Goal: Task Accomplishment & Management: Manage account settings

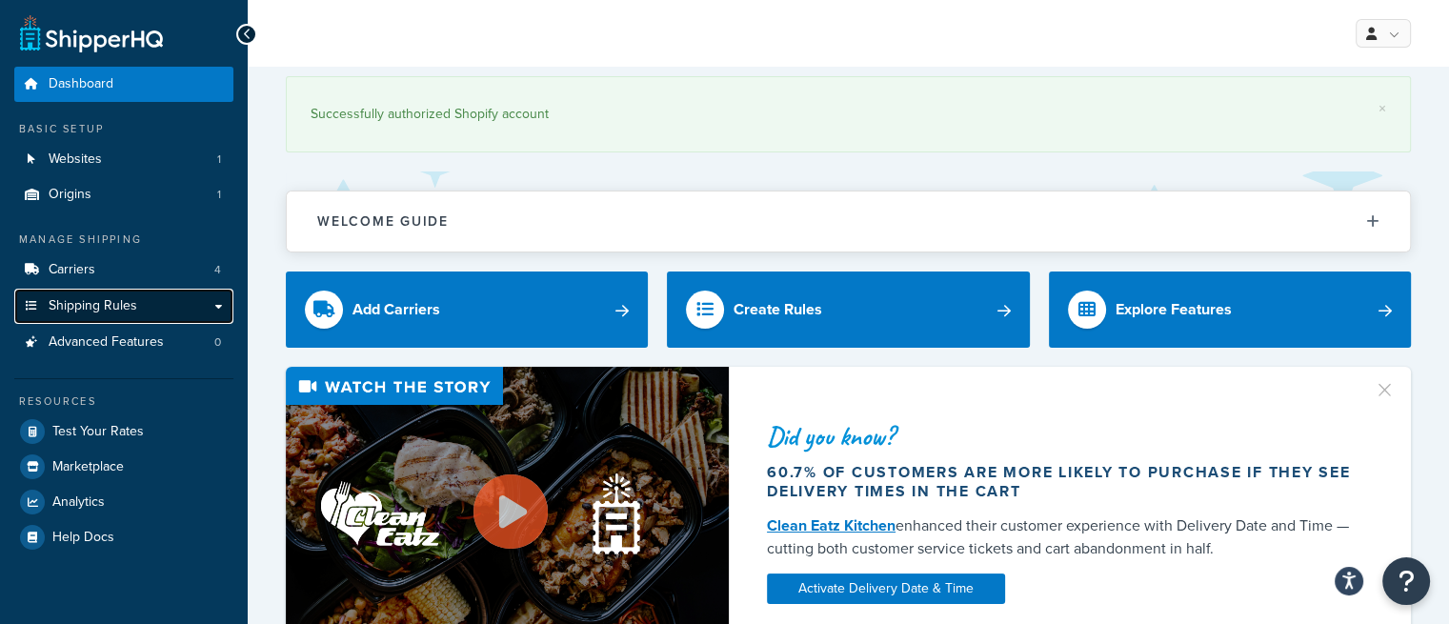
click at [149, 299] on link "Shipping Rules" at bounding box center [123, 306] width 219 height 35
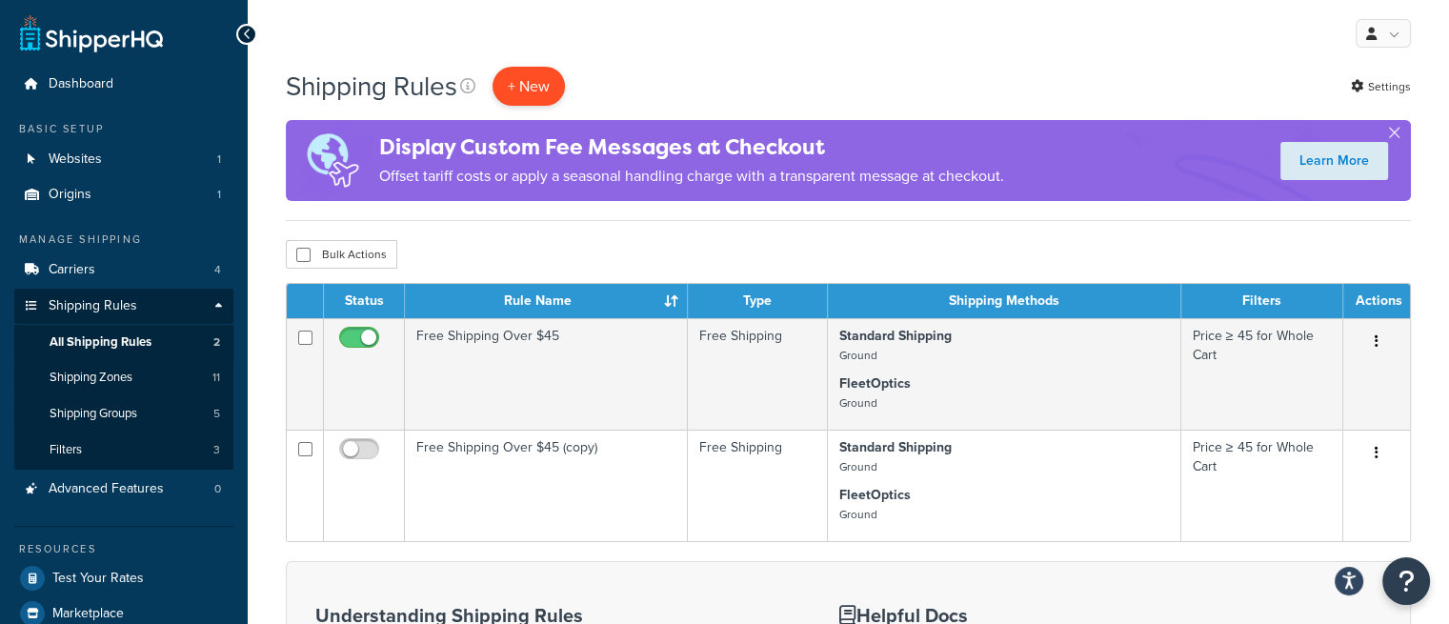
click at [542, 90] on p "+ New" at bounding box center [528, 86] width 72 height 39
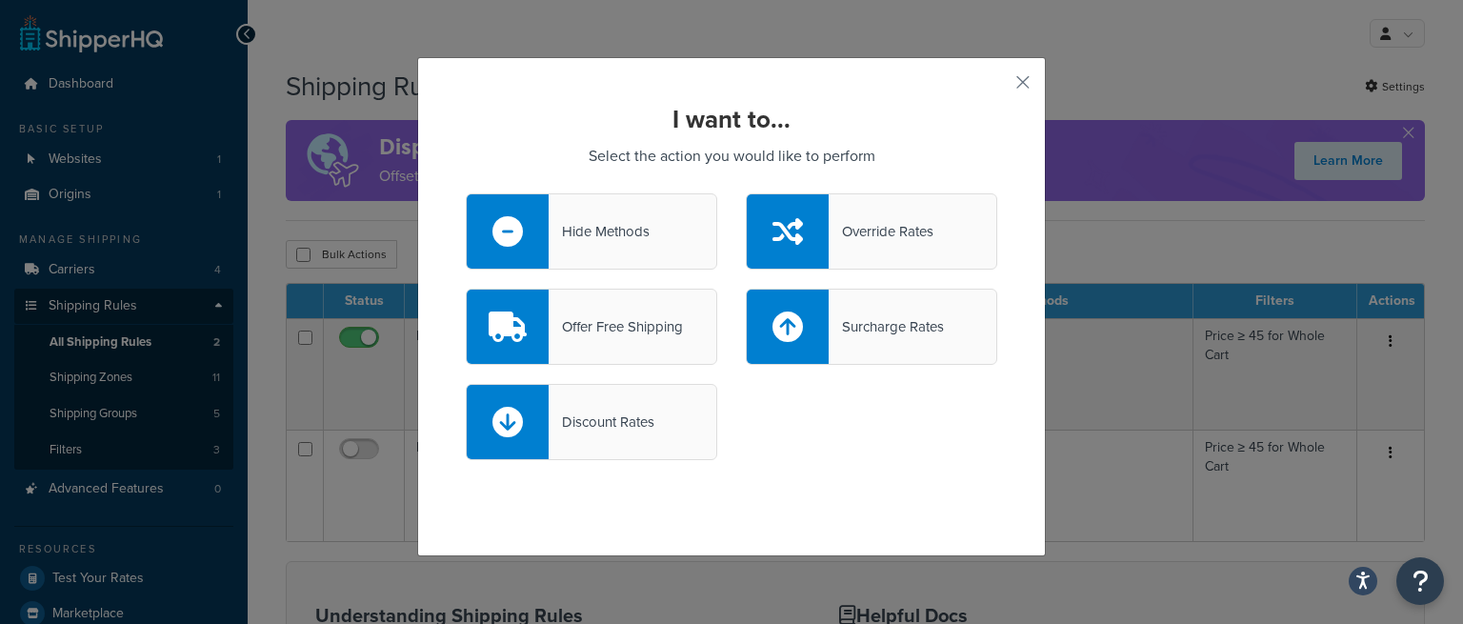
click at [892, 248] on div "Override Rates" at bounding box center [871, 231] width 251 height 76
click at [0, 0] on input "Override Rates" at bounding box center [0, 0] width 0 height 0
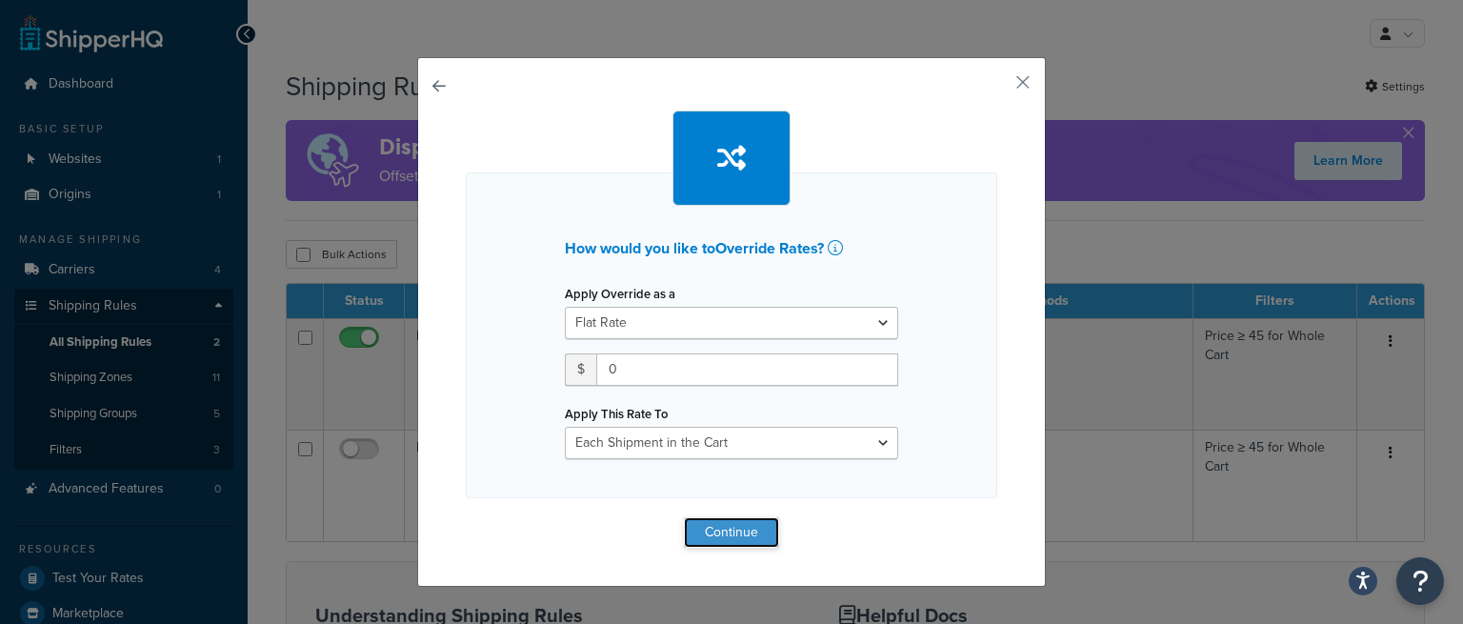
click at [727, 532] on button "Continue" at bounding box center [731, 532] width 95 height 30
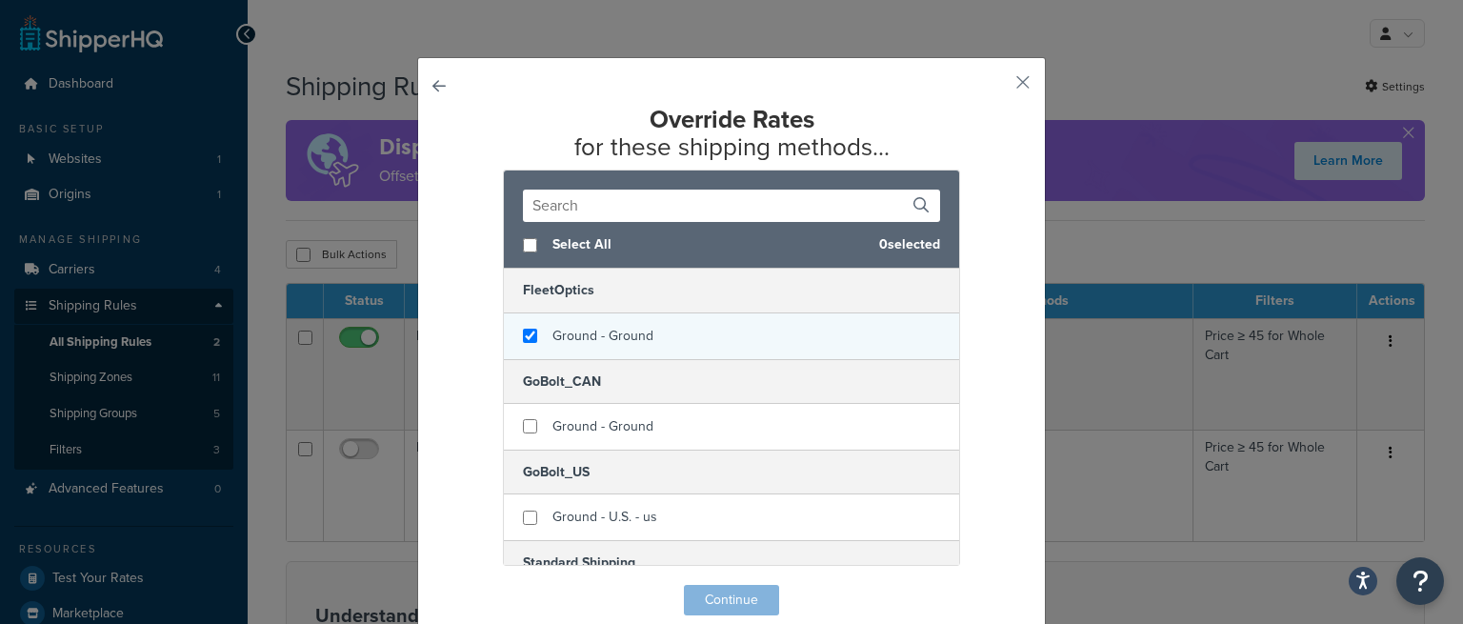
checkbox input "true"
click at [717, 342] on div "Ground - Ground" at bounding box center [731, 336] width 455 height 46
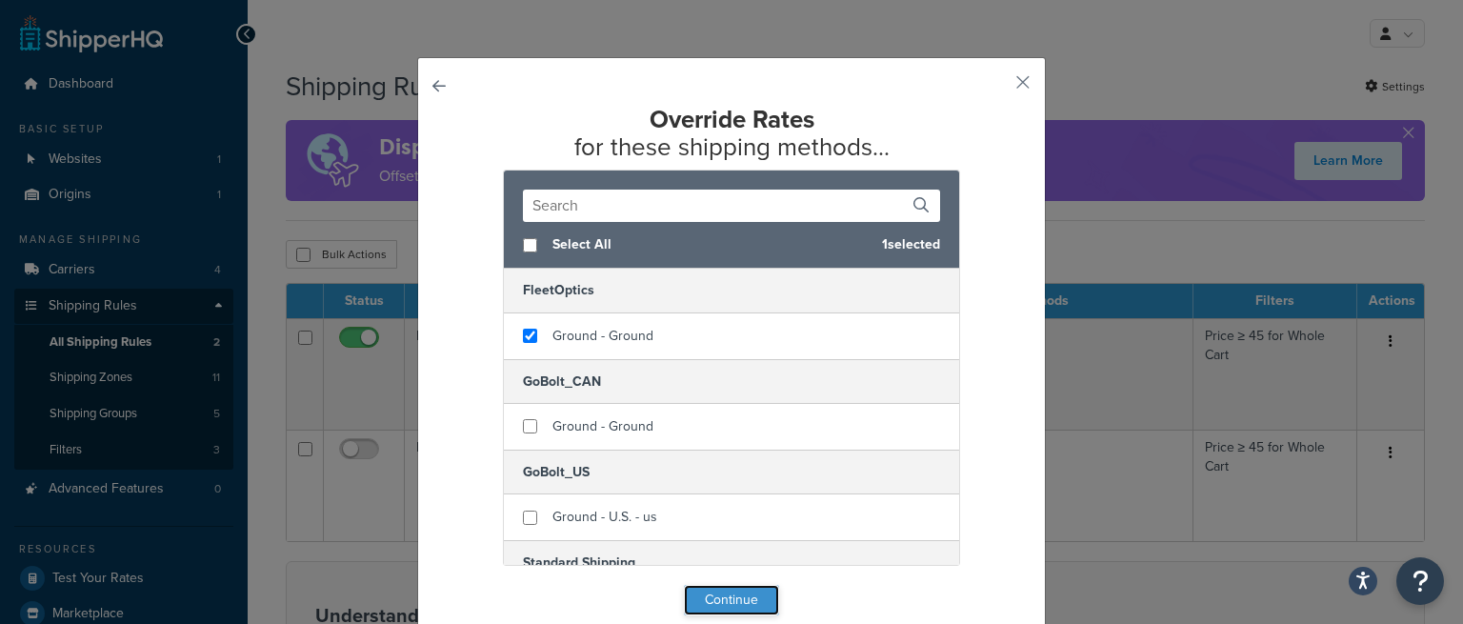
click at [735, 597] on button "Continue" at bounding box center [731, 600] width 95 height 30
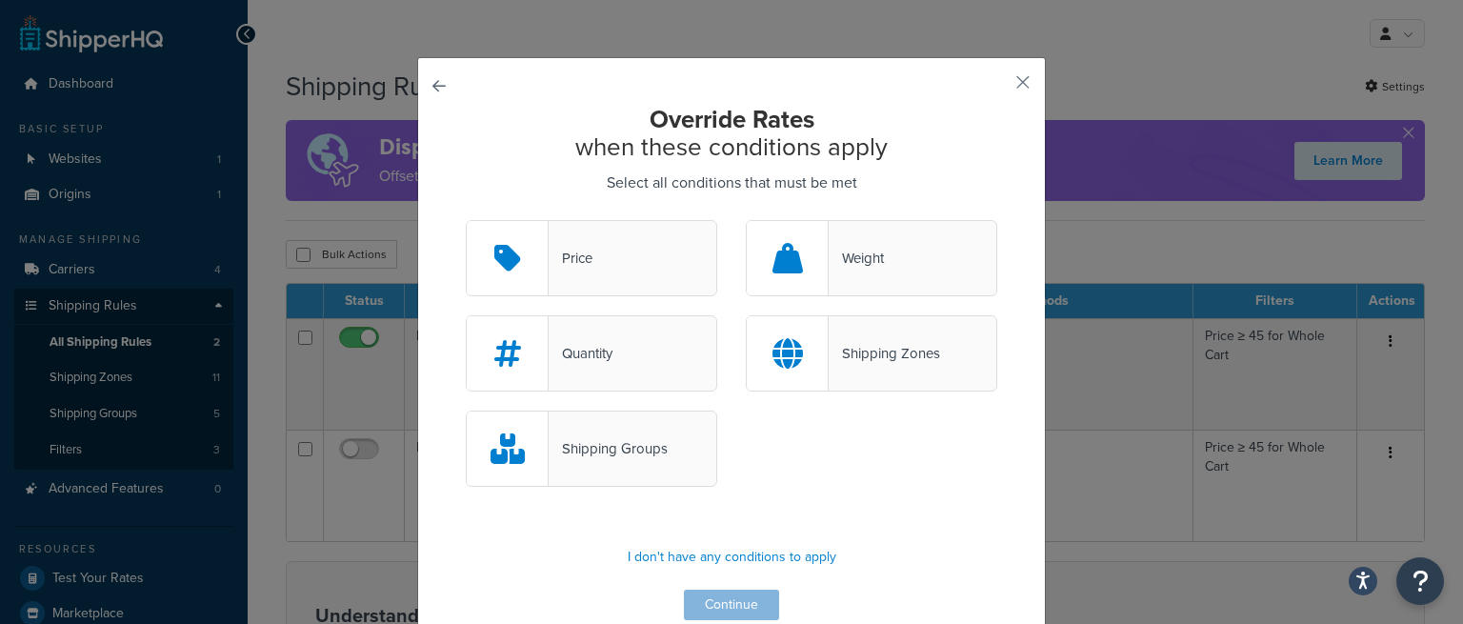
click at [632, 456] on div "Shipping Groups" at bounding box center [608, 448] width 119 height 27
click at [0, 0] on input "Shipping Groups" at bounding box center [0, 0] width 0 height 0
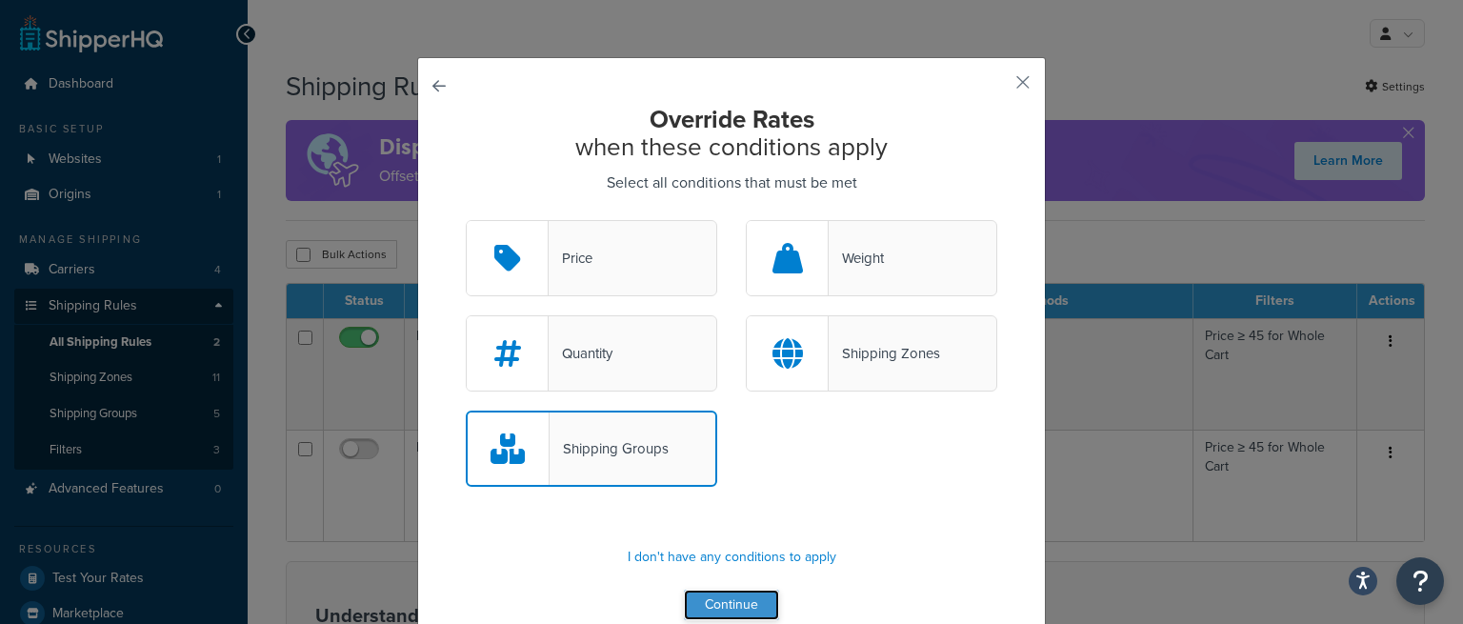
click at [735, 607] on button "Continue" at bounding box center [731, 605] width 95 height 30
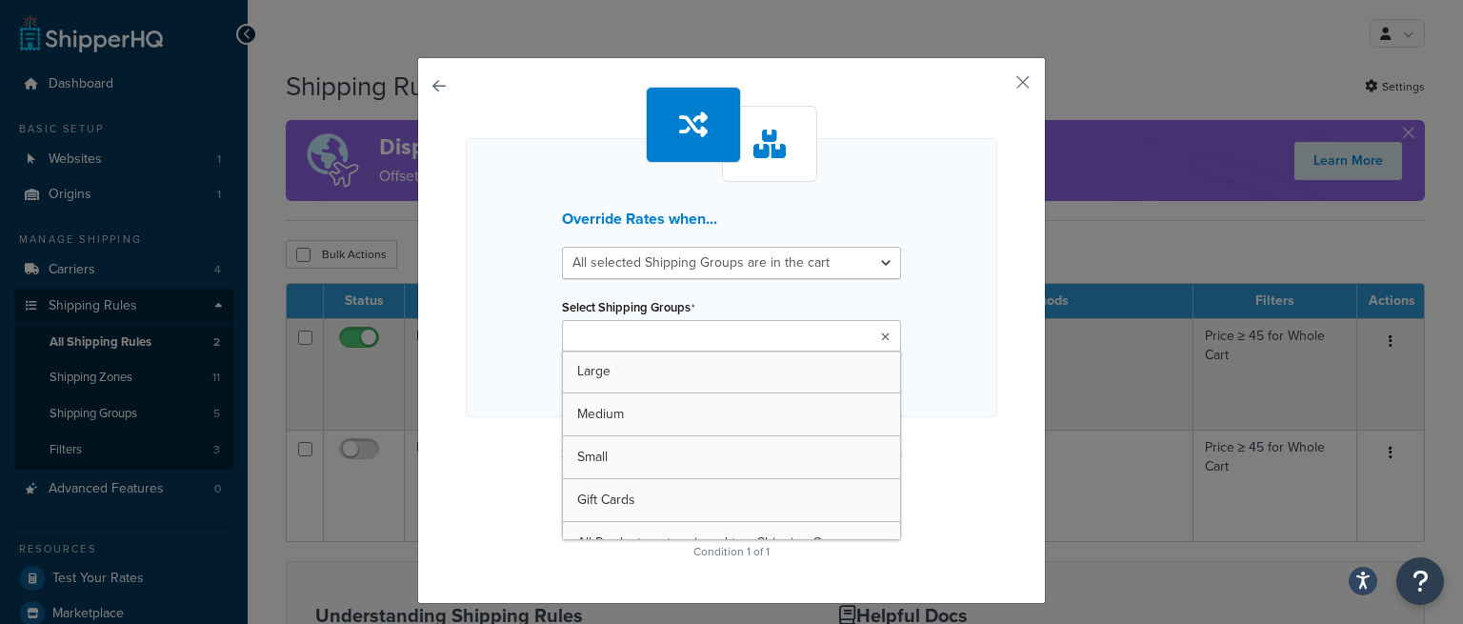
click at [655, 333] on input "Select Shipping Groups" at bounding box center [652, 337] width 169 height 21
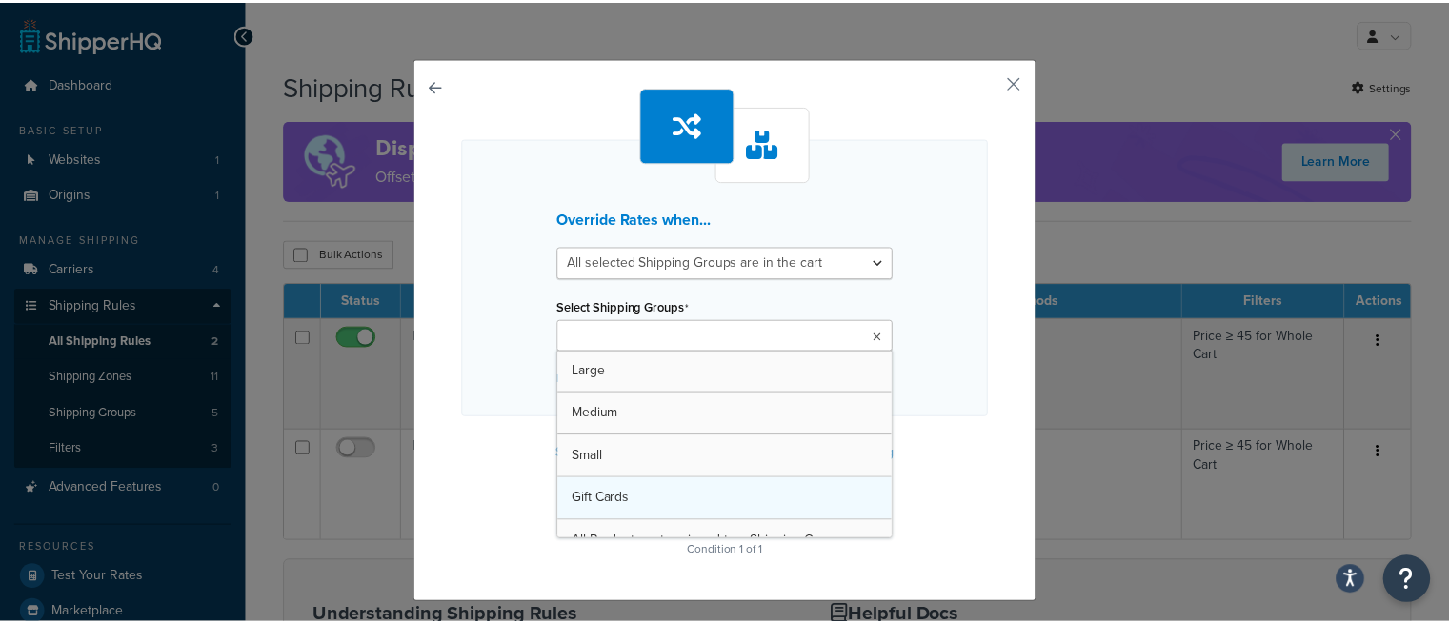
scroll to position [23, 0]
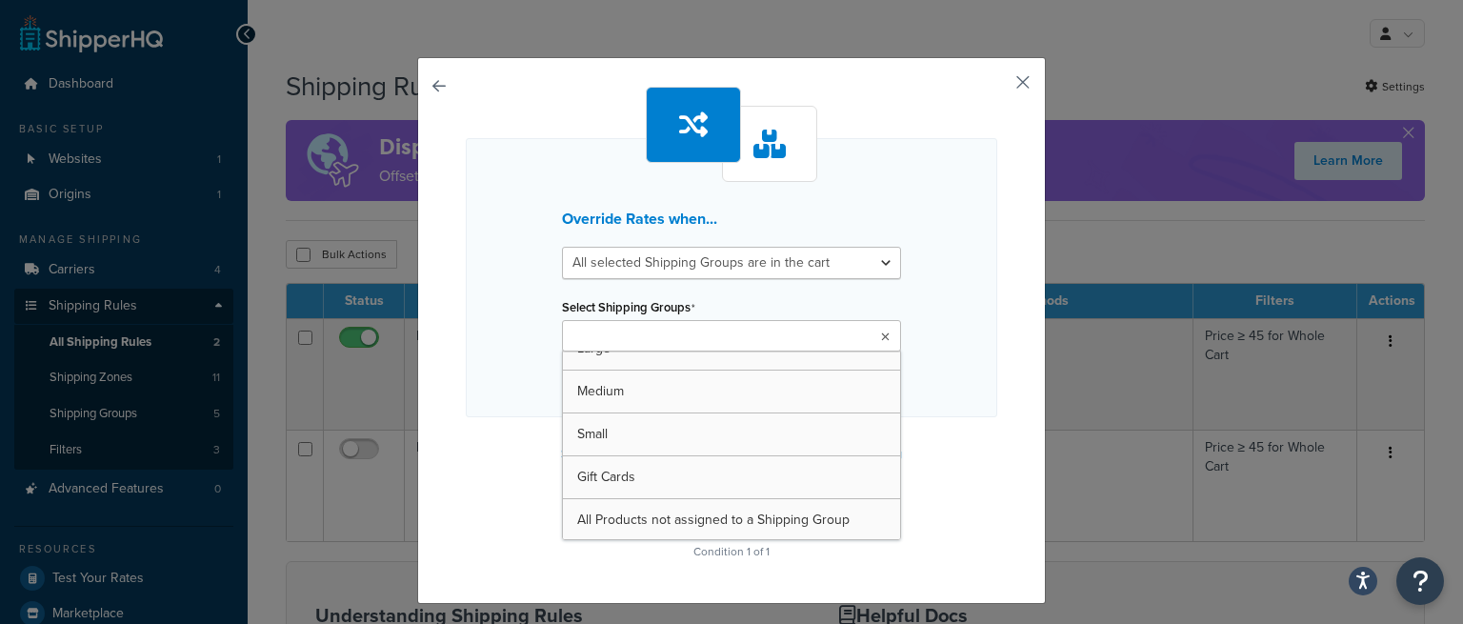
click at [997, 87] on button "button" at bounding box center [995, 89] width 5 height 5
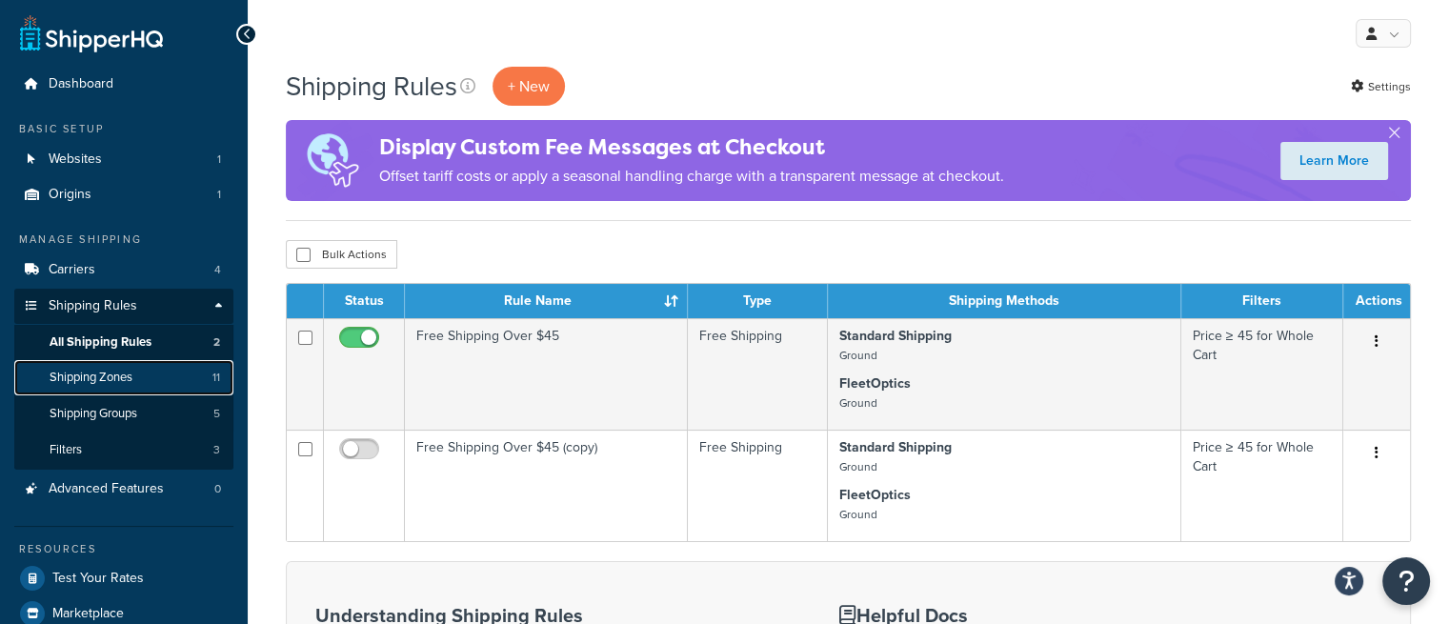
click at [139, 378] on link "Shipping Zones 11" at bounding box center [123, 377] width 219 height 35
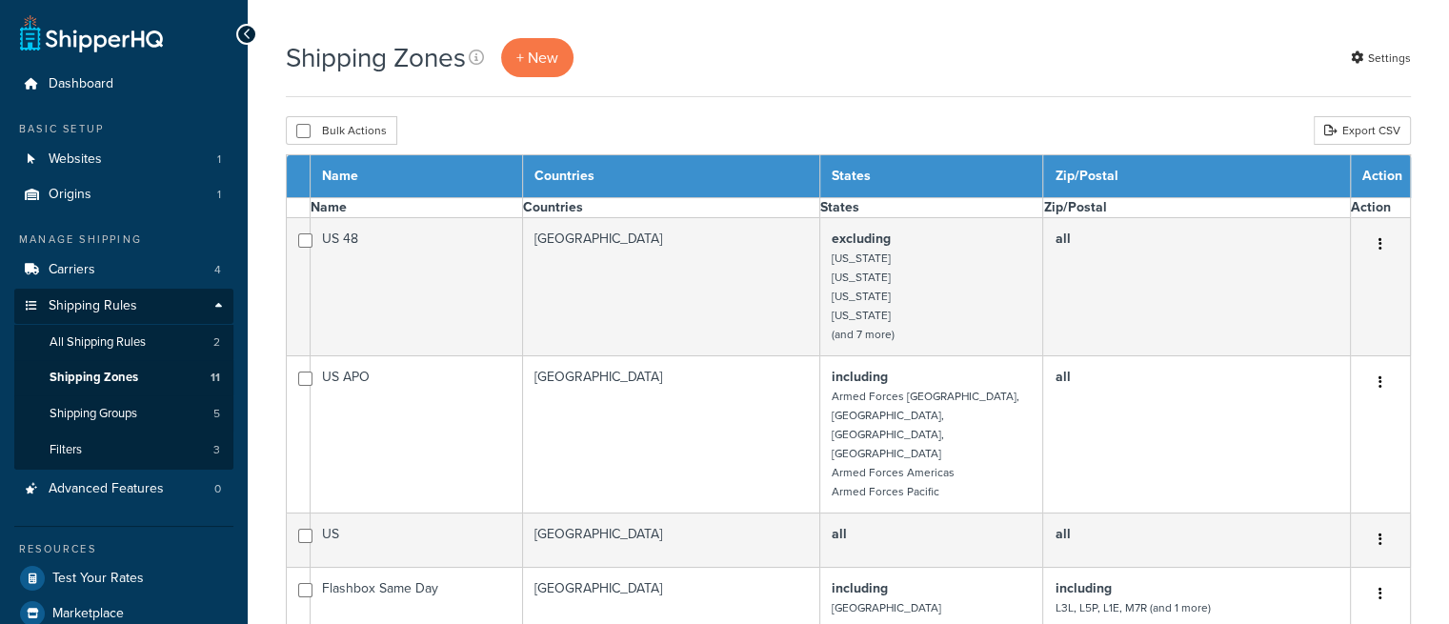
select select "15"
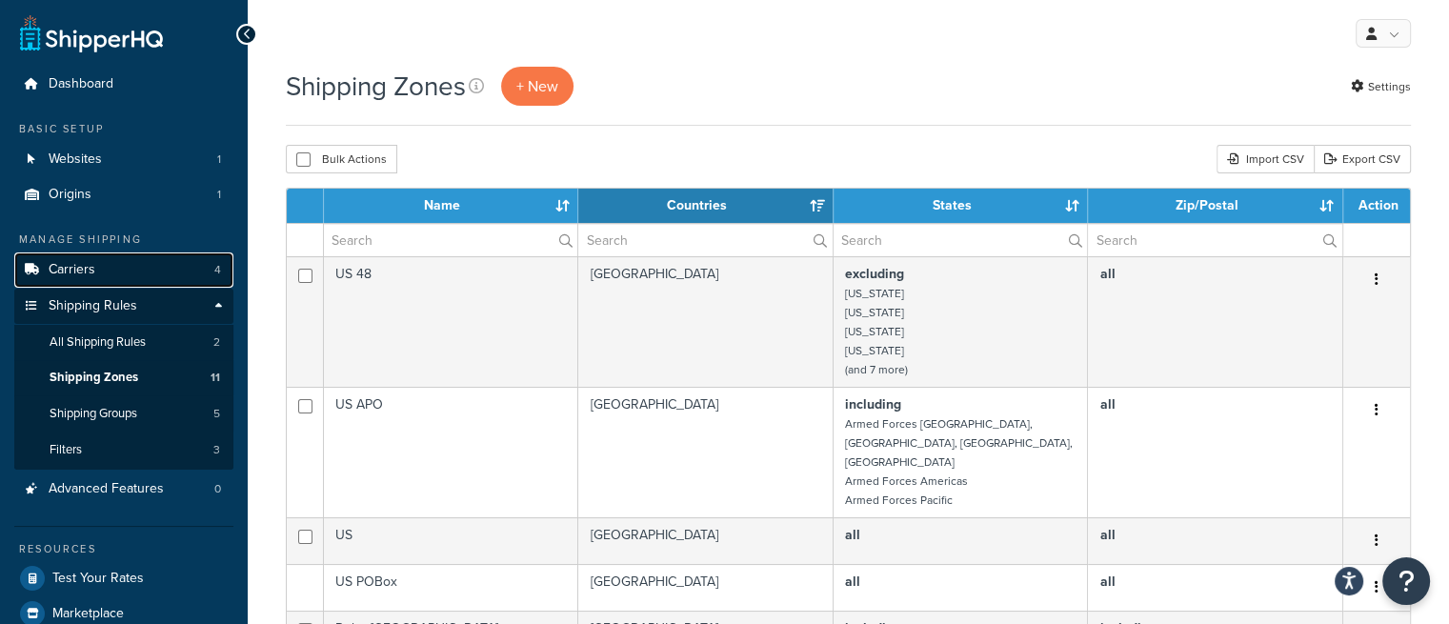
click at [133, 255] on link "Carriers 4" at bounding box center [123, 269] width 219 height 35
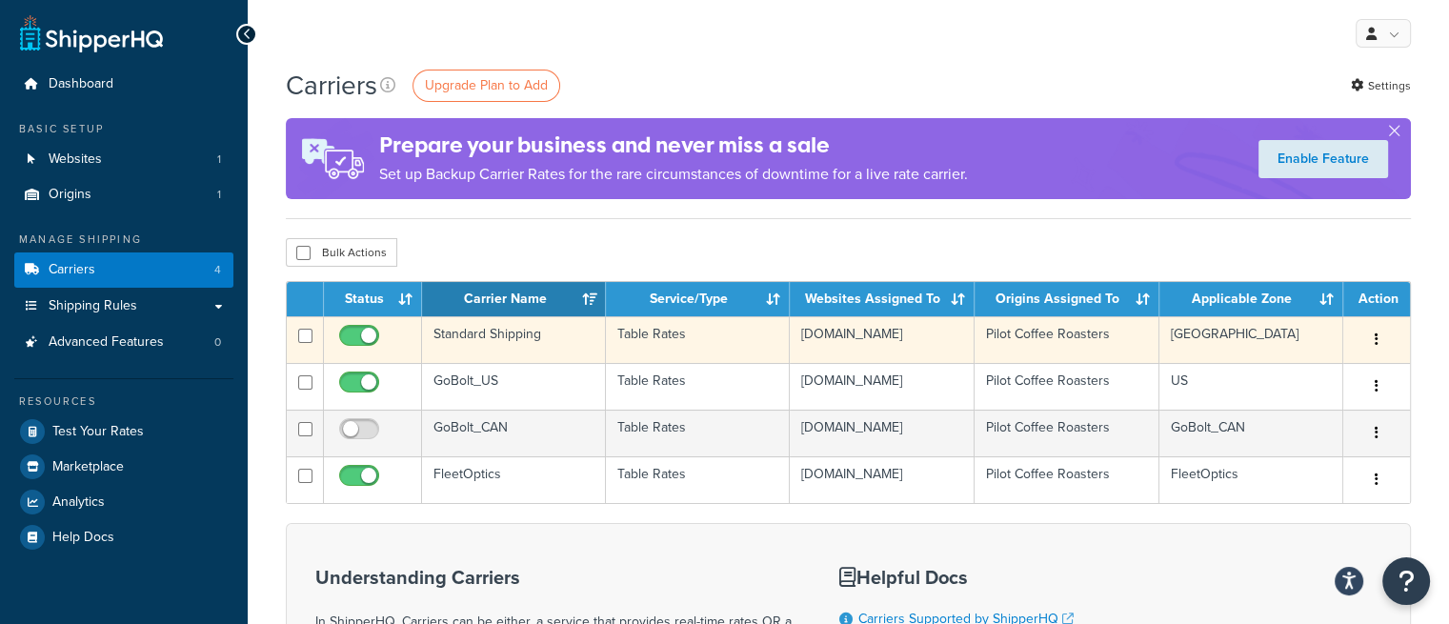
click at [713, 341] on td "Table Rates" at bounding box center [698, 339] width 184 height 47
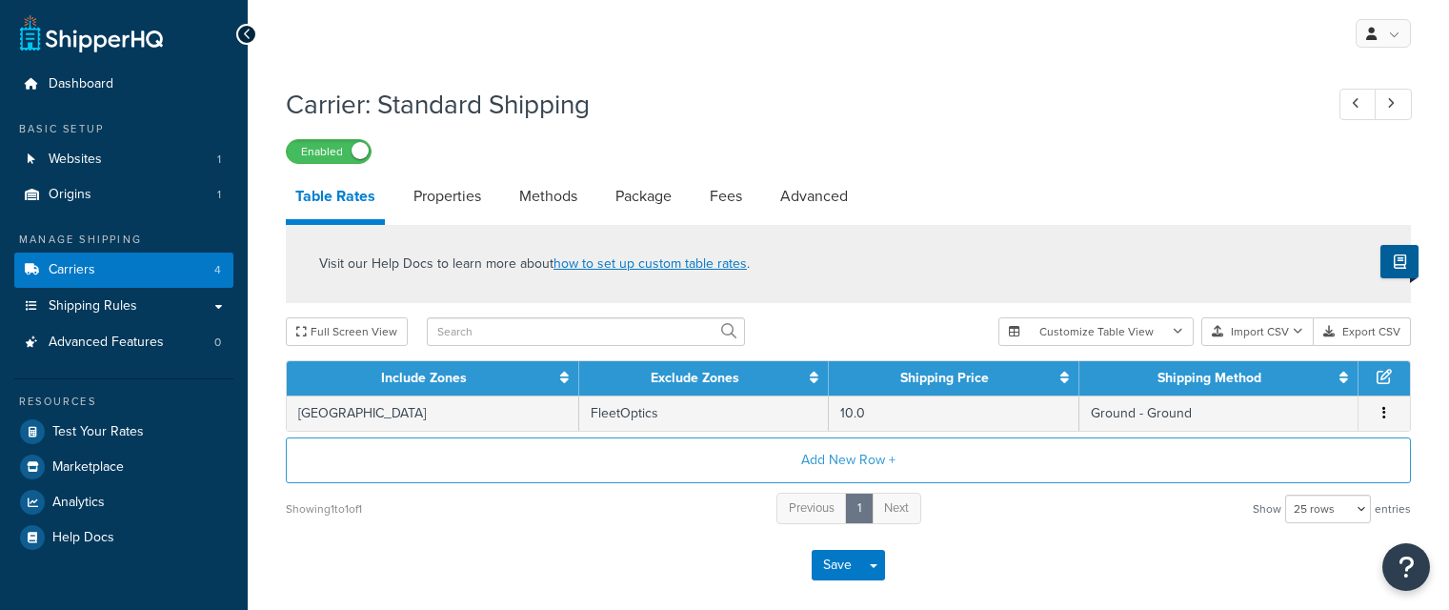
select select "25"
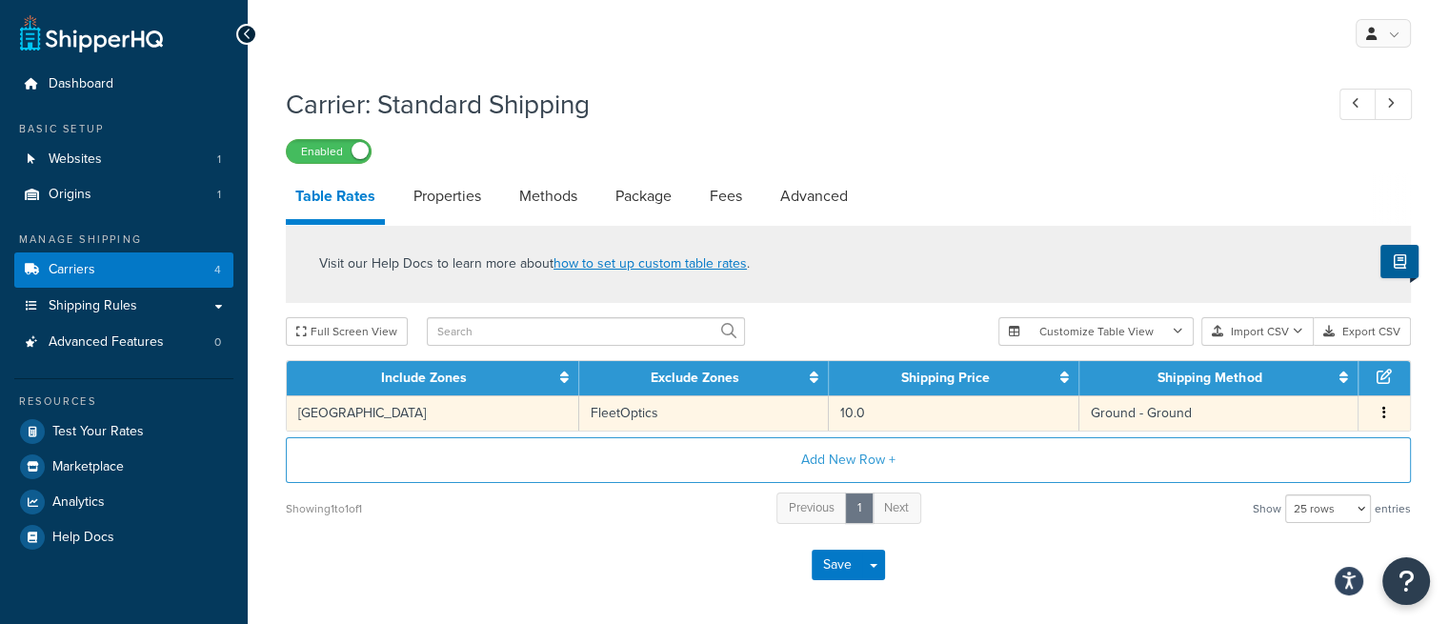
click at [1387, 414] on button "button" at bounding box center [1383, 413] width 15 height 21
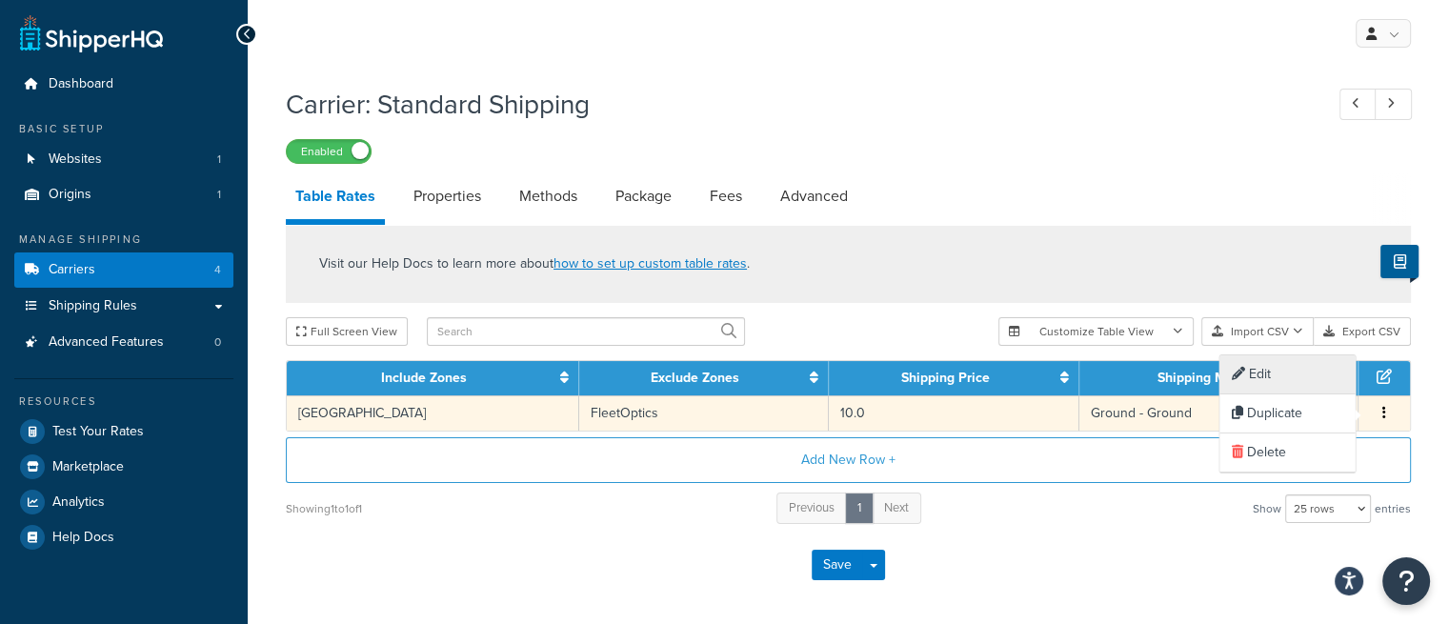
click at [1293, 373] on div "Edit" at bounding box center [1286, 374] width 135 height 39
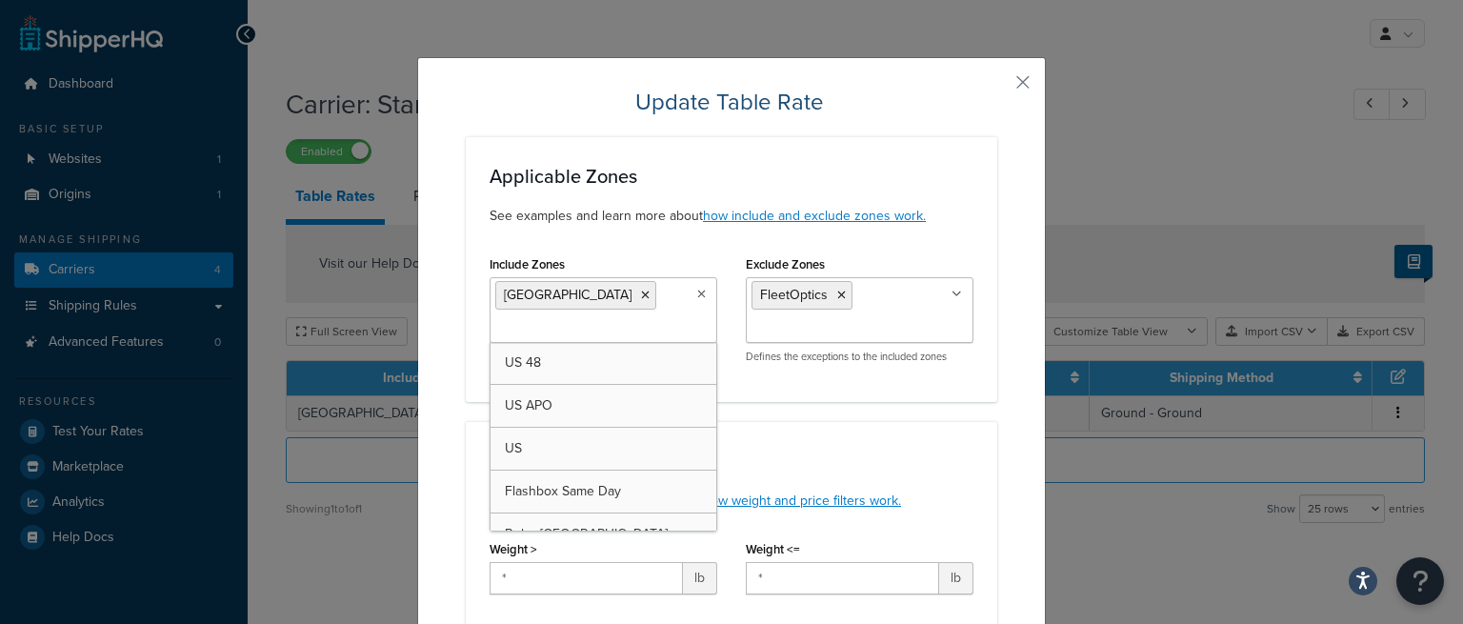
click at [674, 329] on ul "[GEOGRAPHIC_DATA]" at bounding box center [604, 310] width 228 height 66
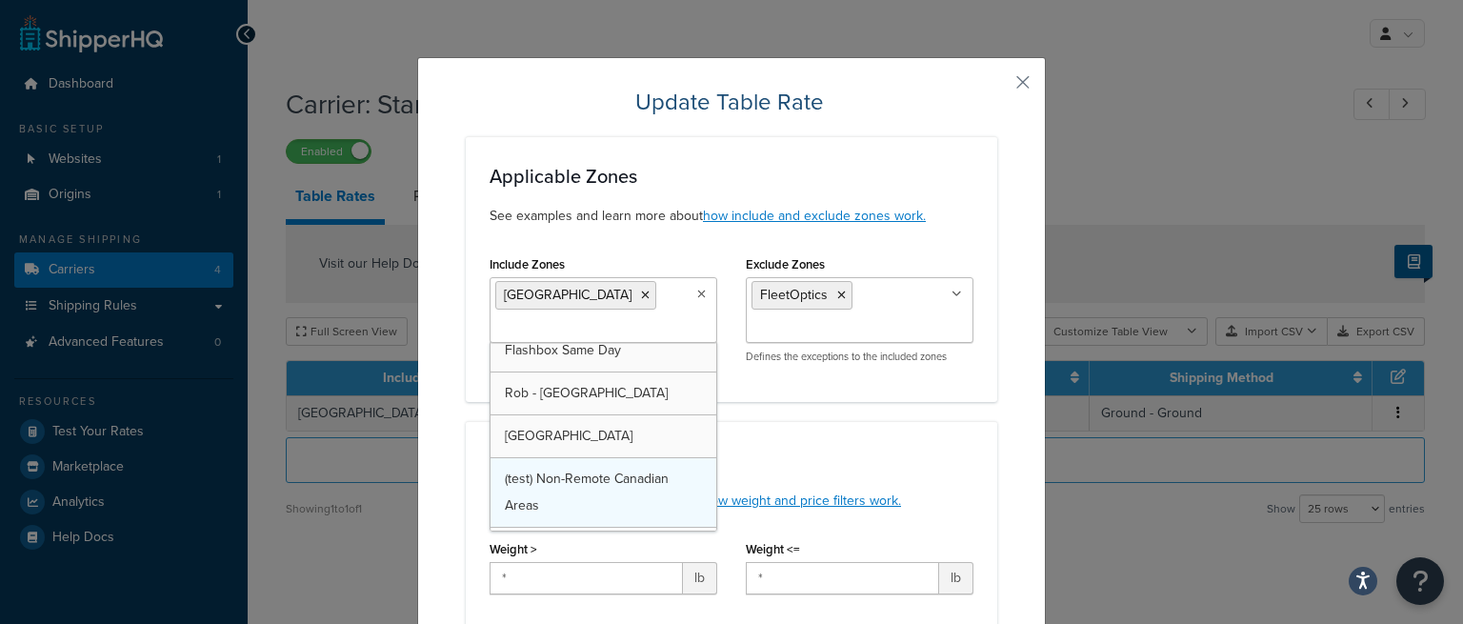
scroll to position [129, 0]
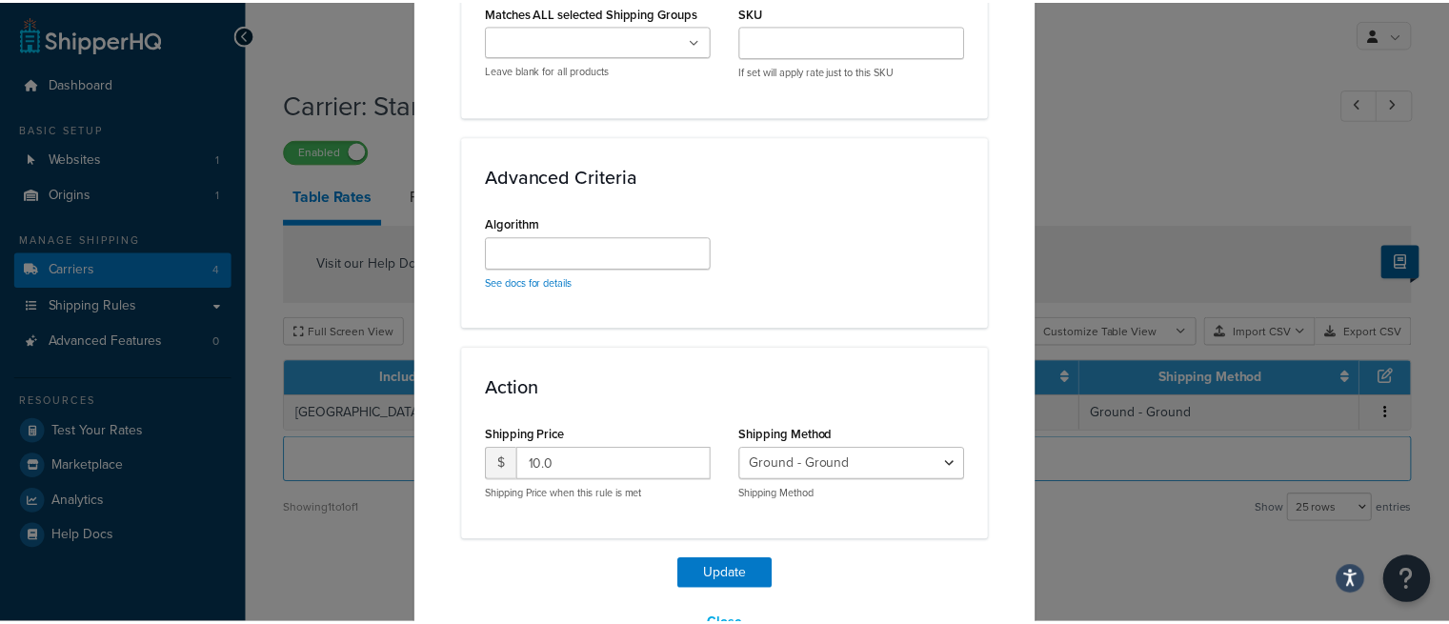
scroll to position [1201, 0]
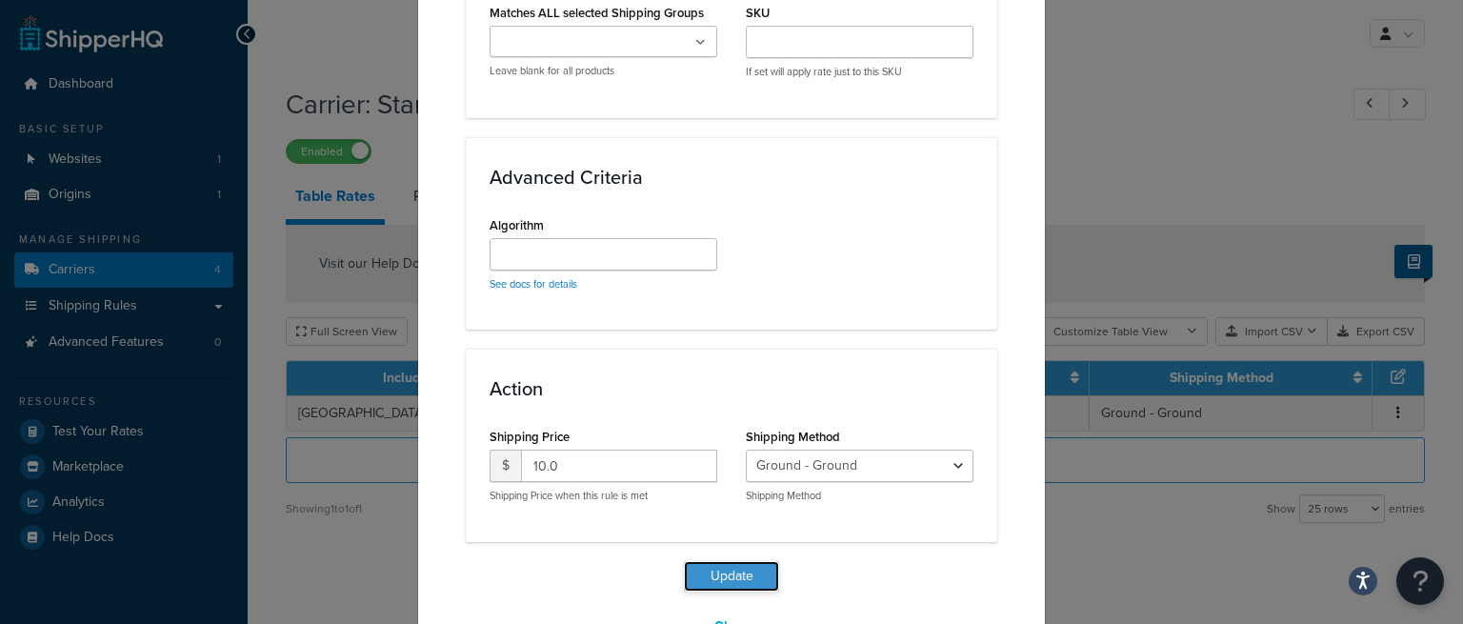
click at [710, 561] on button "Update" at bounding box center [731, 576] width 95 height 30
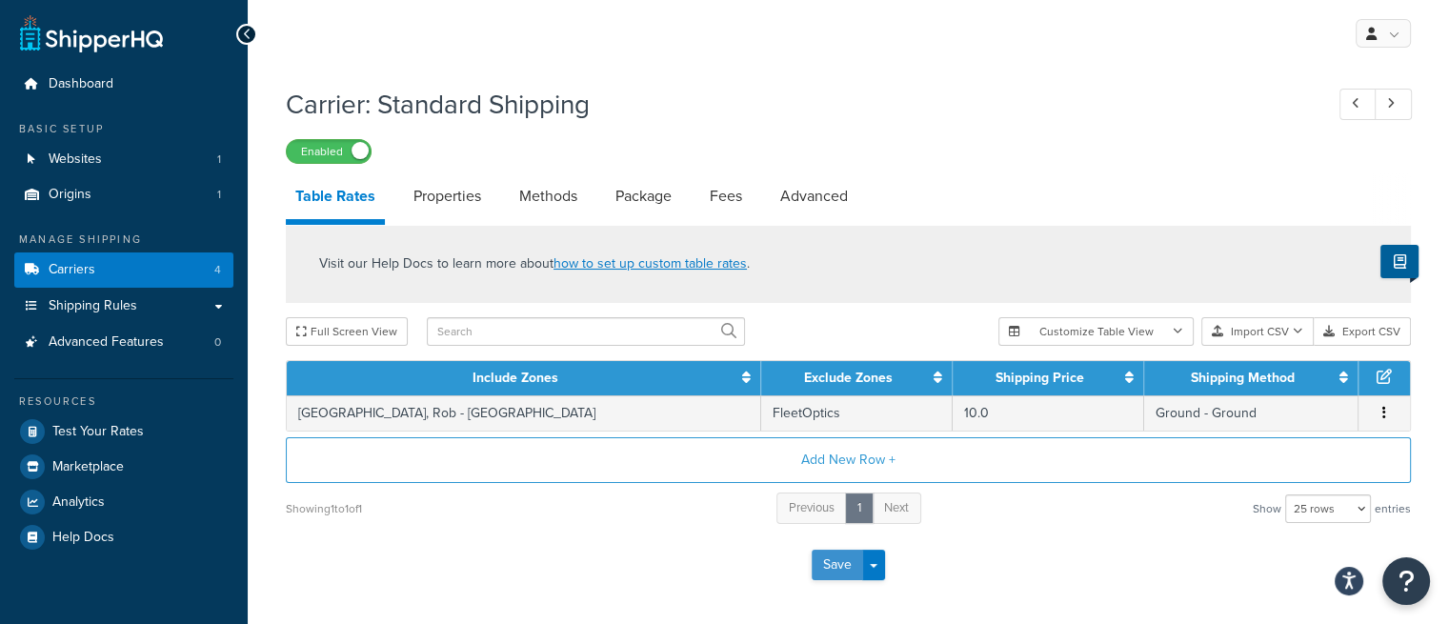
click at [850, 550] on button "Save" at bounding box center [837, 565] width 51 height 30
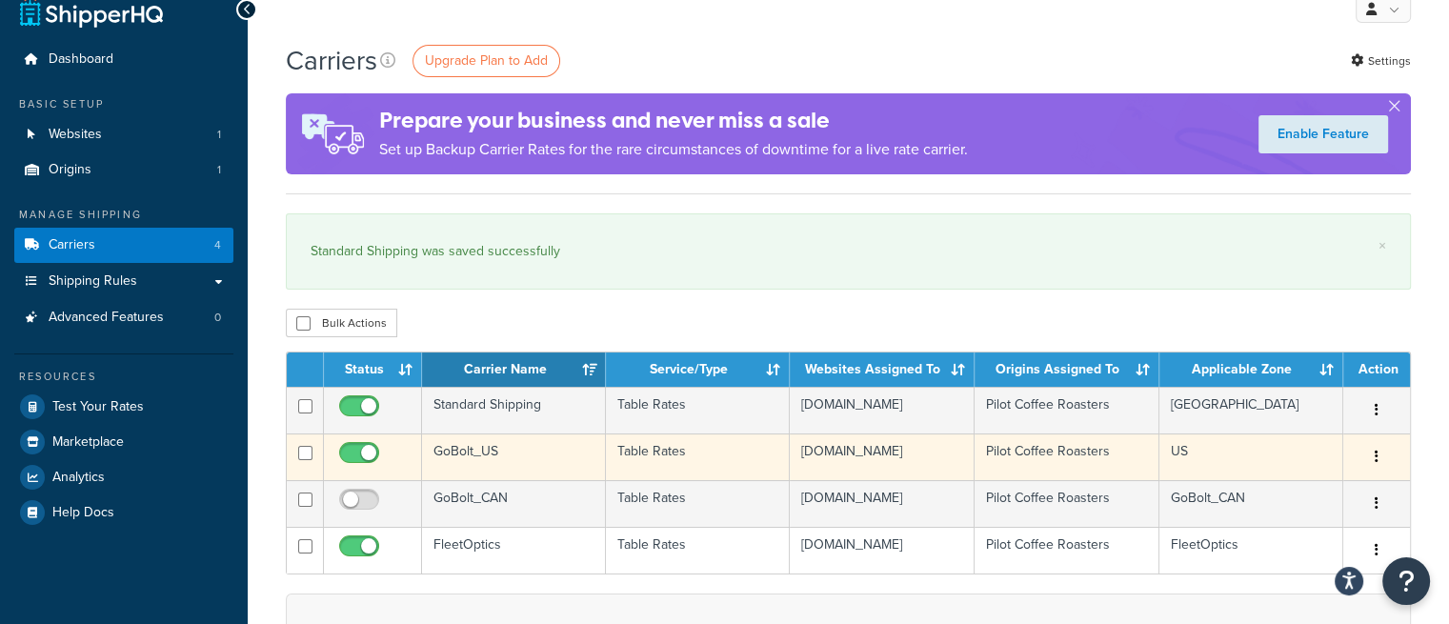
scroll to position [26, 0]
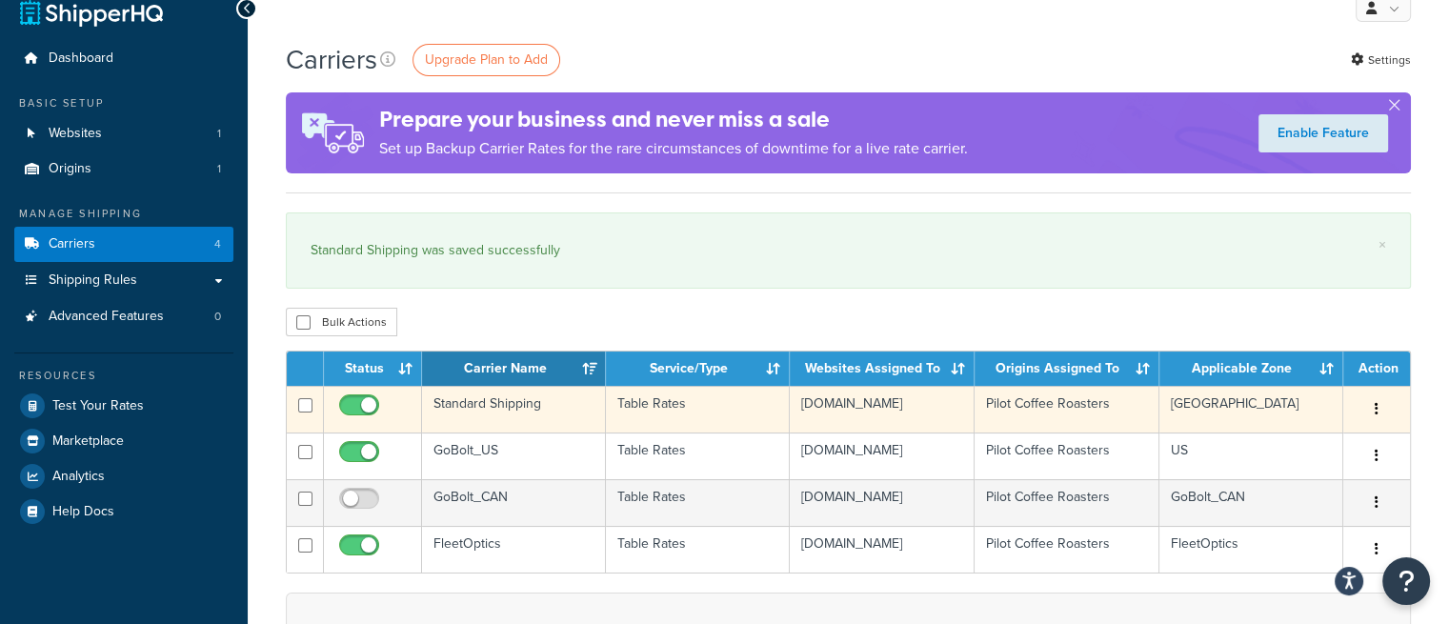
click at [1384, 401] on button "button" at bounding box center [1376, 409] width 27 height 30
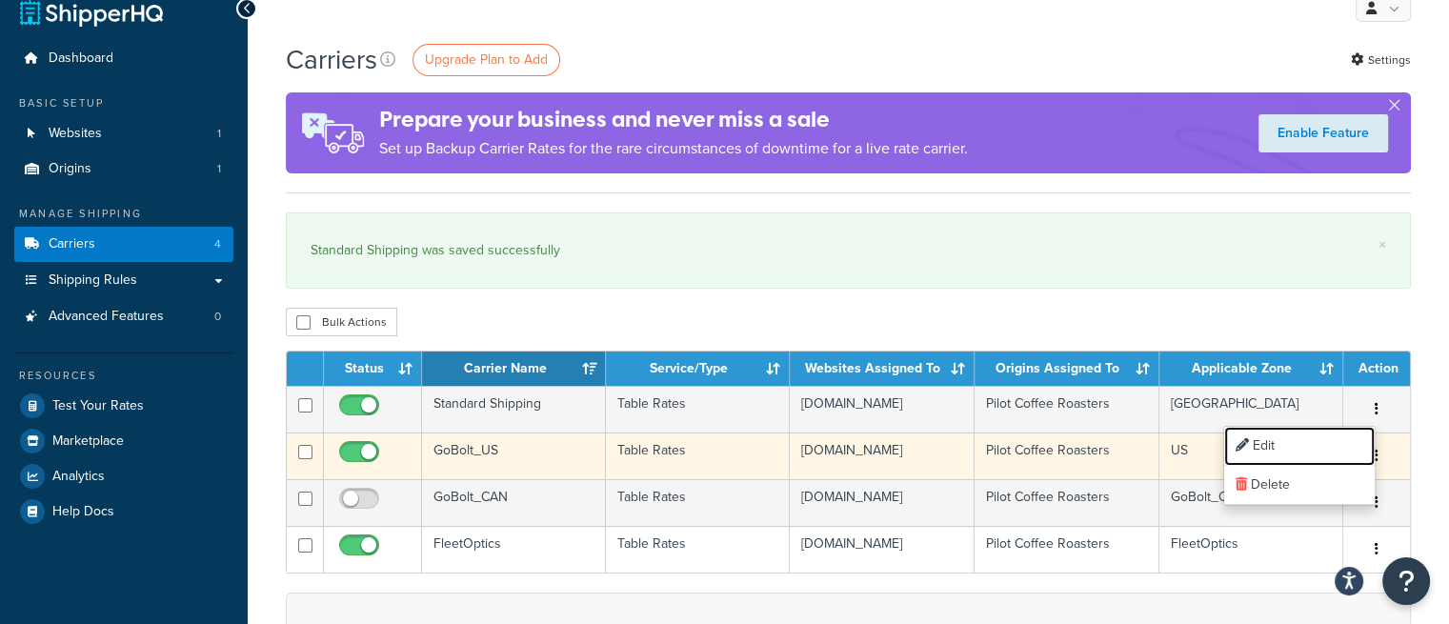
click at [1323, 447] on link "Edit" at bounding box center [1299, 446] width 151 height 39
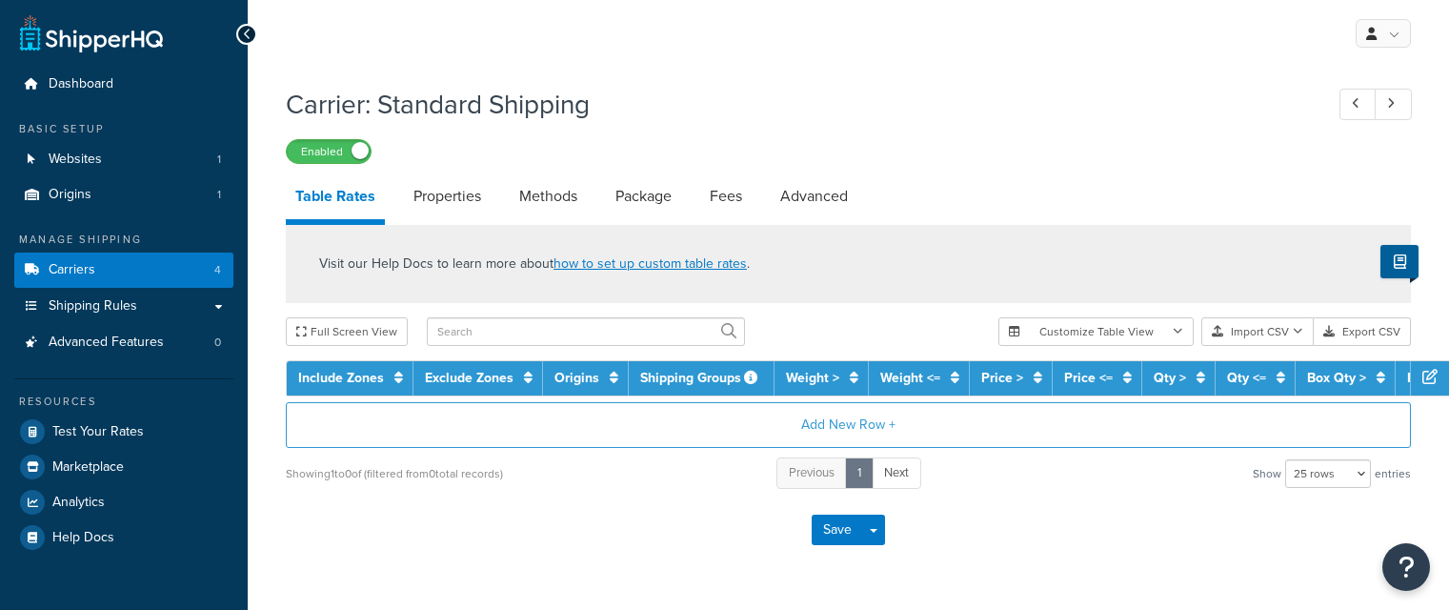
select select "25"
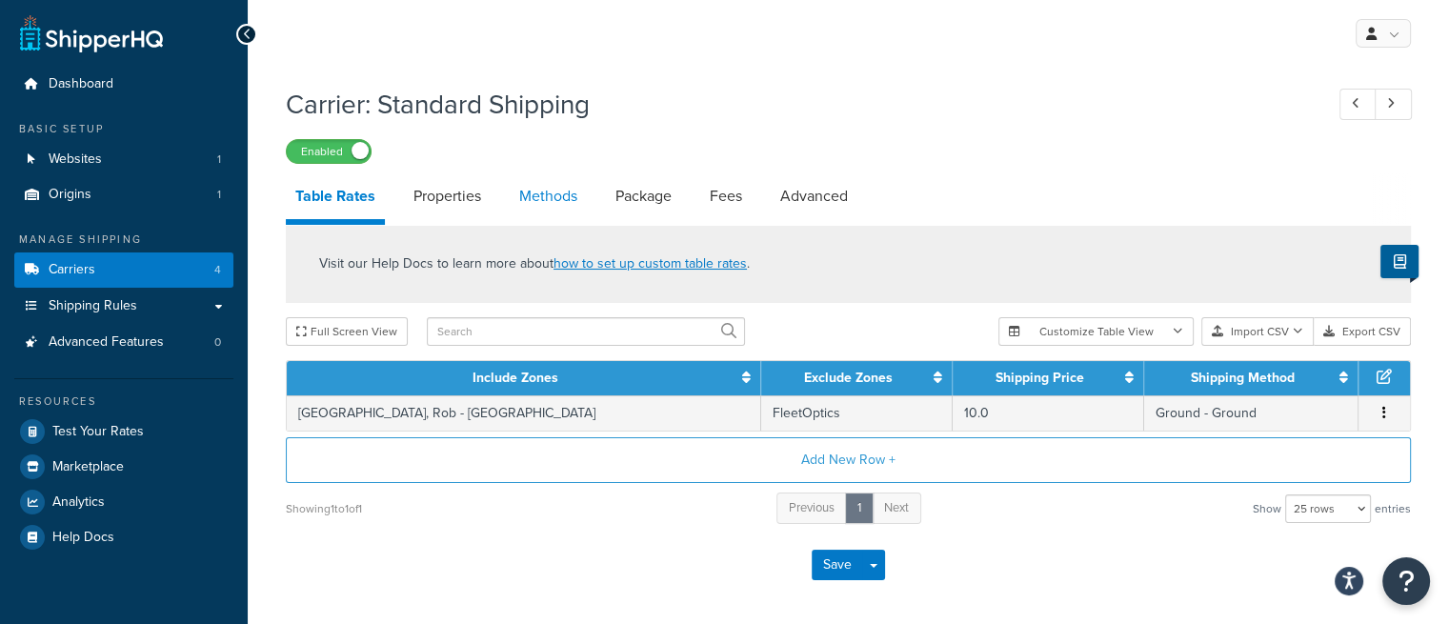
click at [537, 193] on link "Methods" at bounding box center [548, 196] width 77 height 46
select select "25"
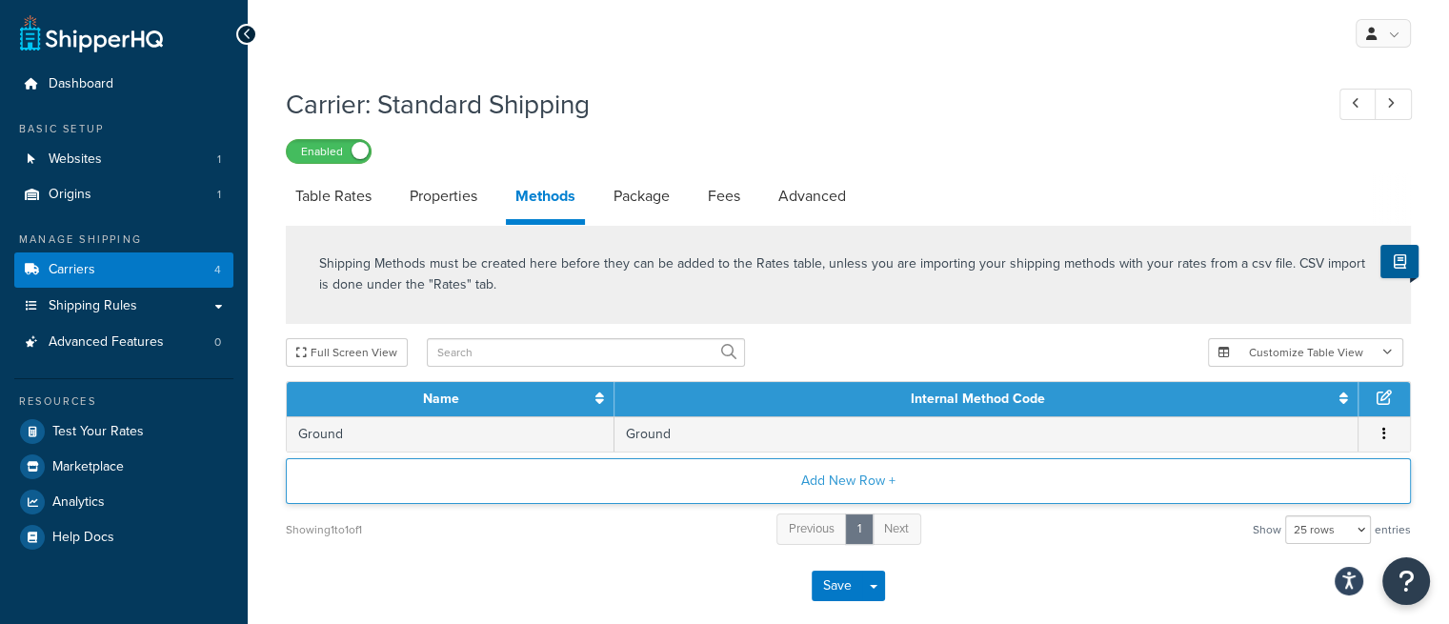
drag, startPoint x: 1383, startPoint y: 440, endPoint x: 1135, endPoint y: 463, distance: 248.7
click at [1135, 463] on button "Add New Row +" at bounding box center [848, 481] width 1125 height 46
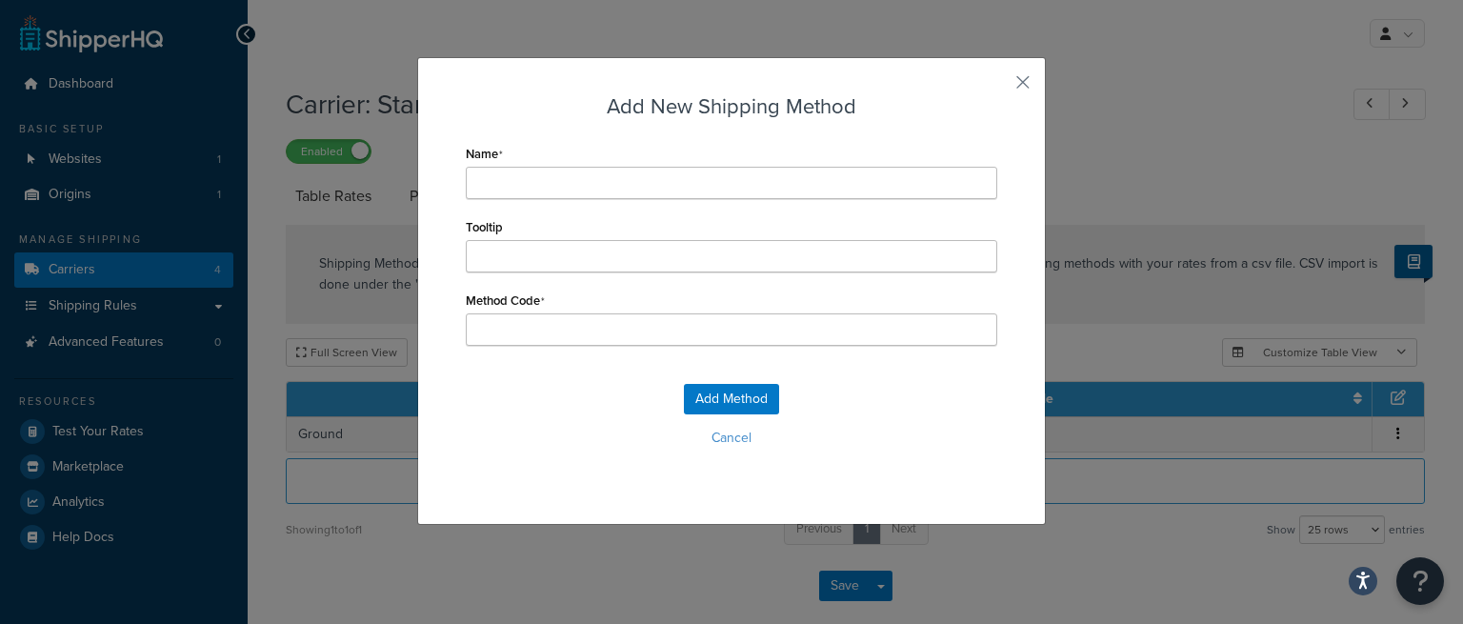
click at [1010, 93] on div "Add New Shipping Method Name Tooltip Method Code Add Method Cancel" at bounding box center [731, 291] width 629 height 468
click at [997, 87] on button "button" at bounding box center [995, 89] width 5 height 5
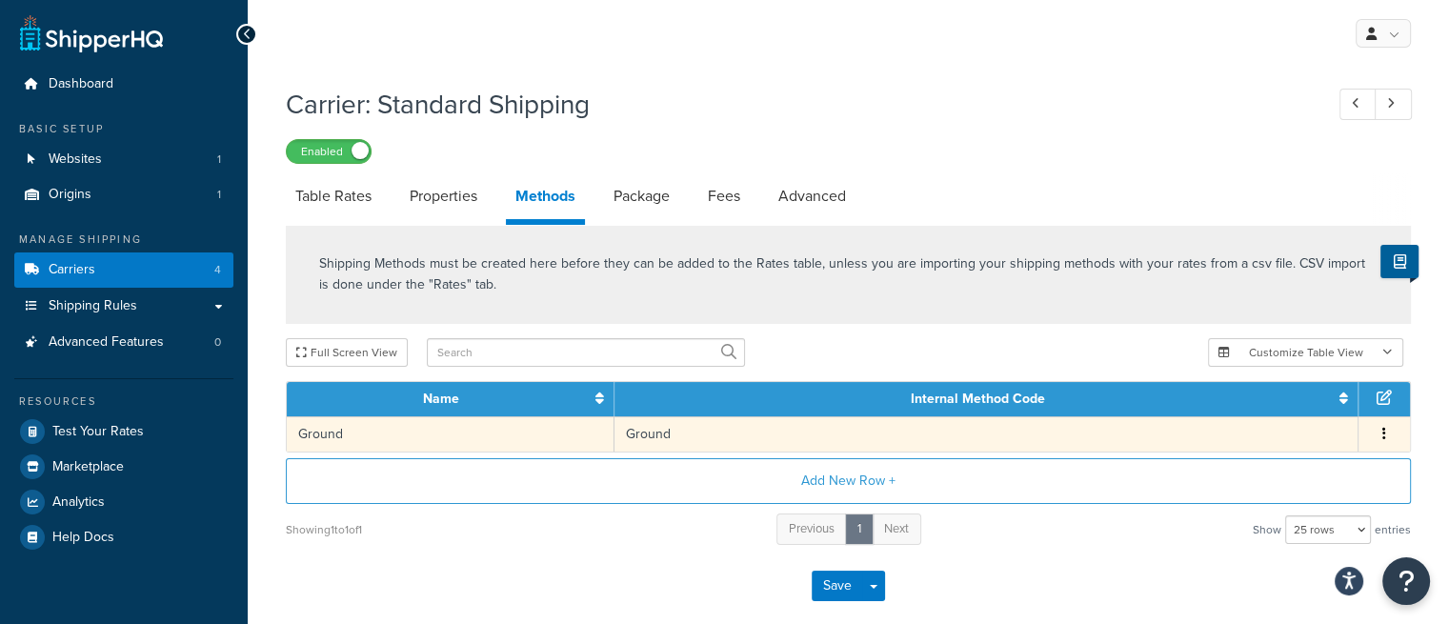
click at [1384, 434] on icon "button" at bounding box center [1384, 433] width 4 height 13
click at [1285, 407] on div "Edit" at bounding box center [1286, 414] width 135 height 39
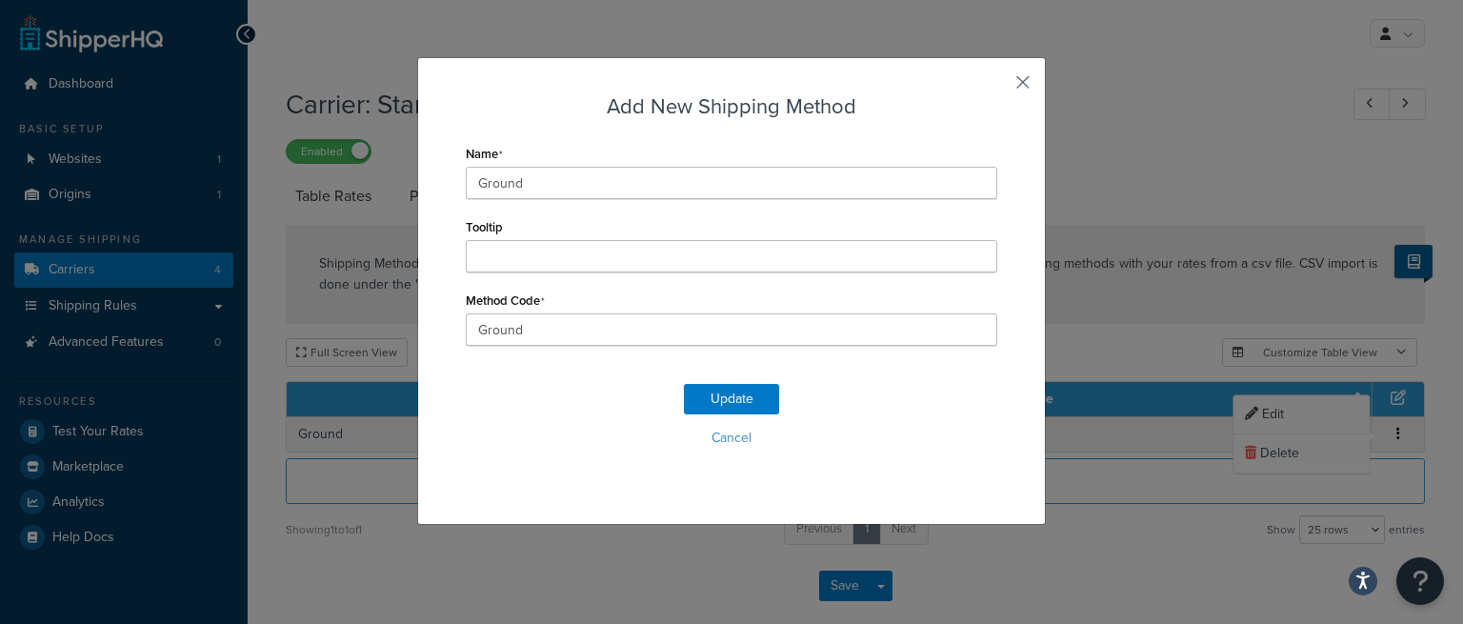
click at [997, 89] on button "button" at bounding box center [995, 89] width 5 height 5
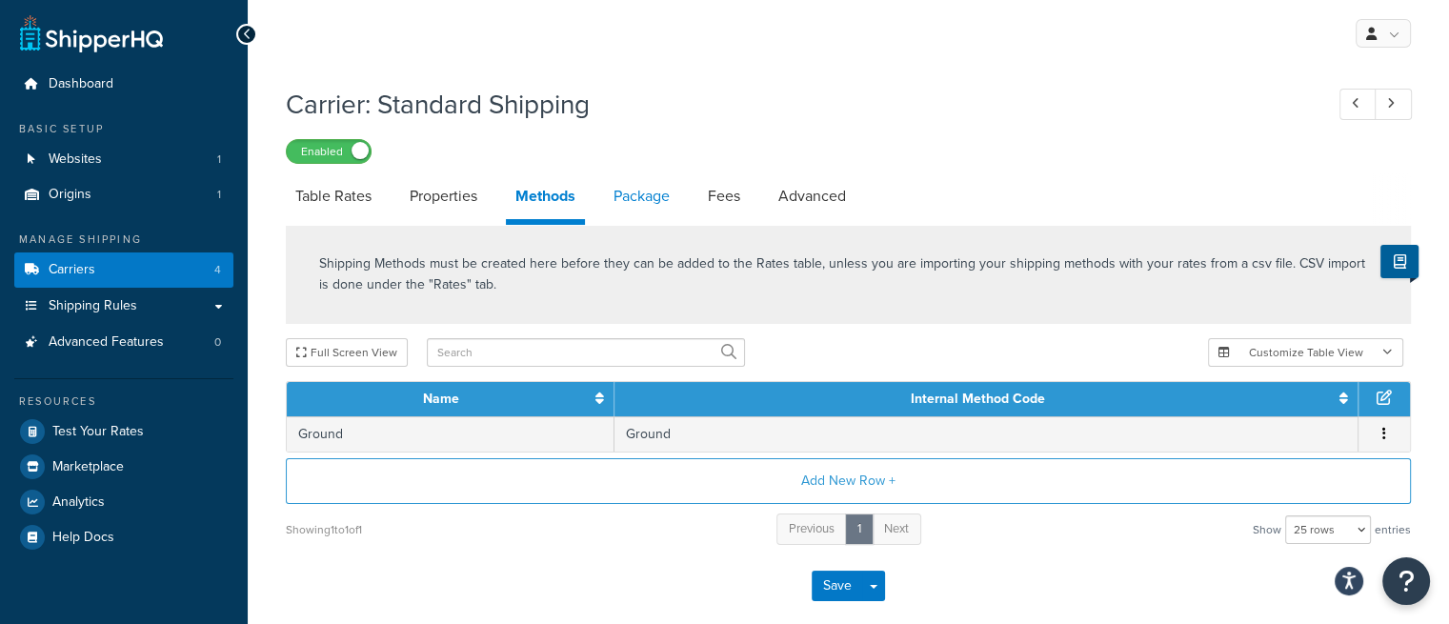
click at [635, 196] on link "Package" at bounding box center [641, 196] width 75 height 46
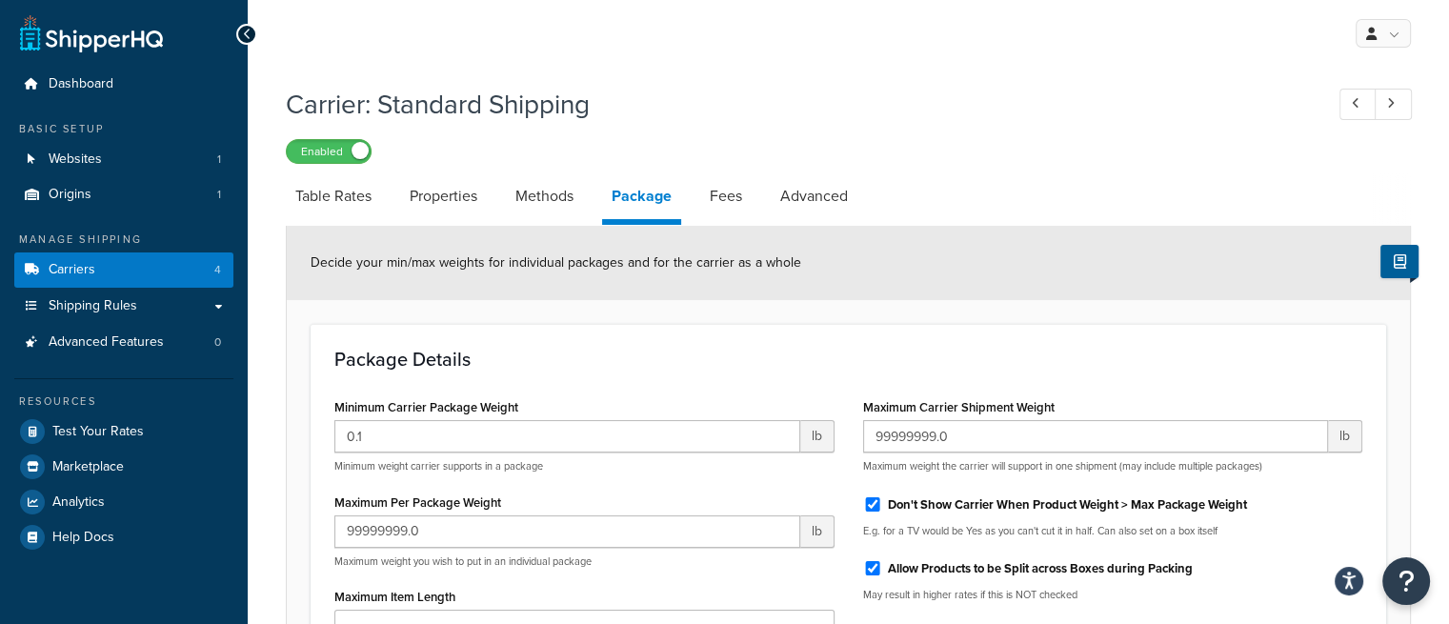
click at [743, 172] on div "Carrier: Standard Shipping Enabled Table Rates Properties Methods Package Fees …" at bounding box center [848, 475] width 1125 height 799
click at [748, 202] on link "Fees" at bounding box center [725, 196] width 51 height 46
select select "AFTER"
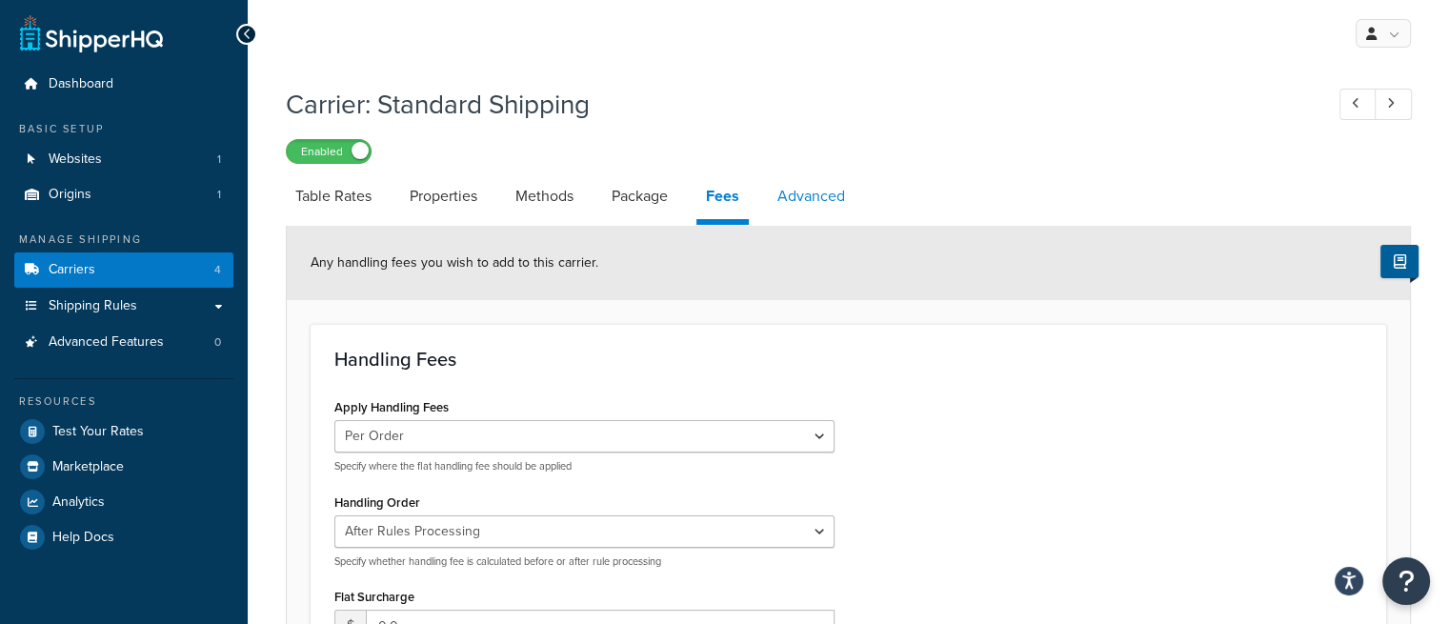
click at [790, 197] on link "Advanced" at bounding box center [811, 196] width 87 height 46
select select "false"
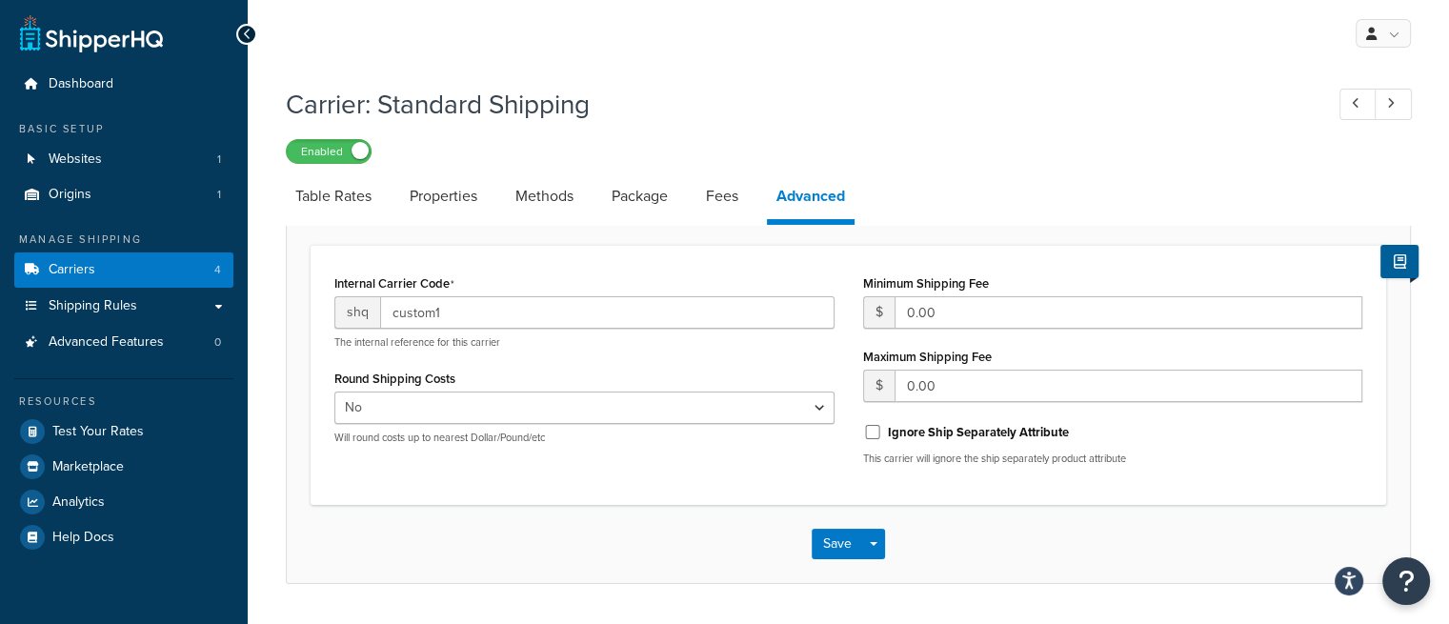
scroll to position [53, 0]
